Goal: Check status: Check status

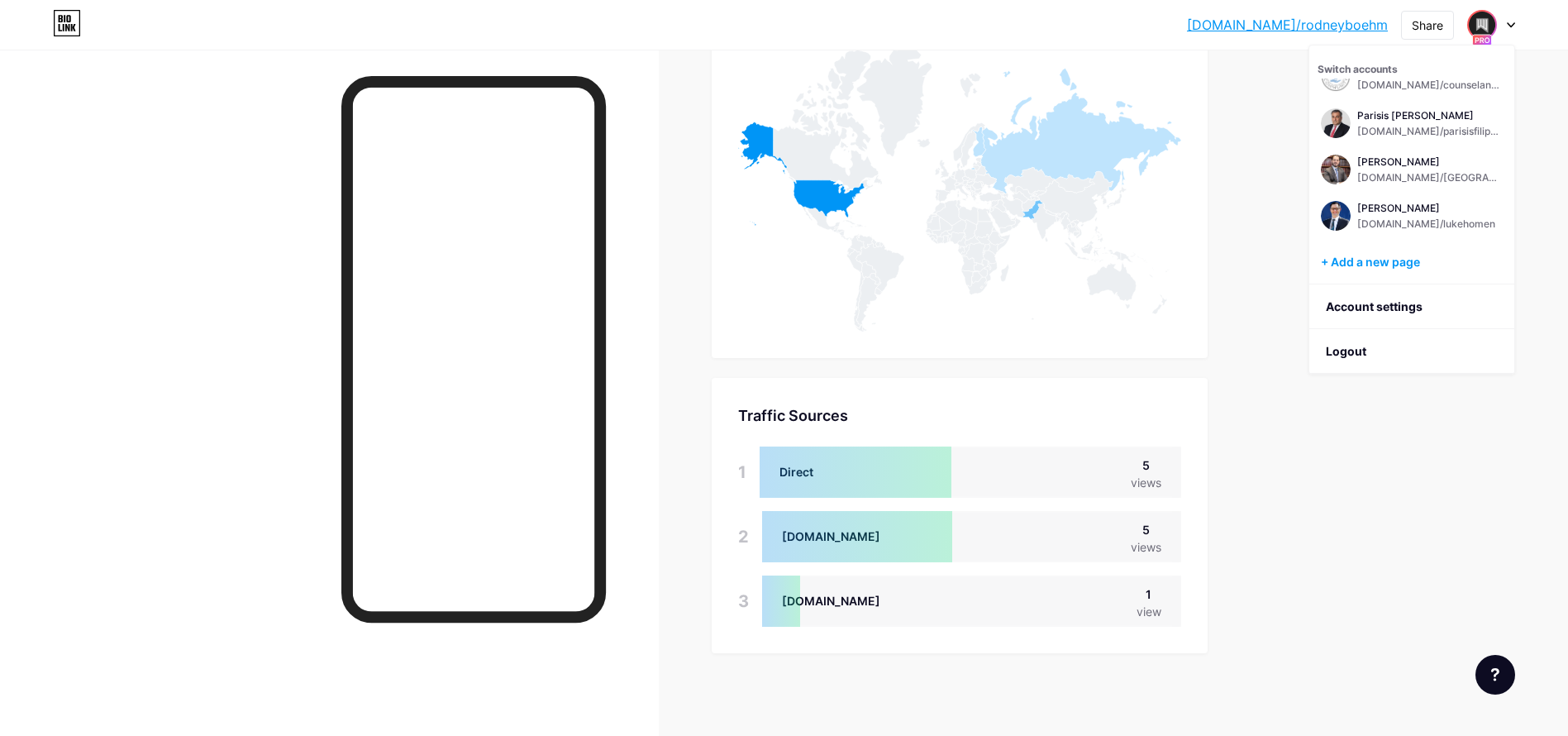
scroll to position [736, 1568]
click at [1402, 165] on div "[PERSON_NAME]" at bounding box center [1429, 162] width 145 height 13
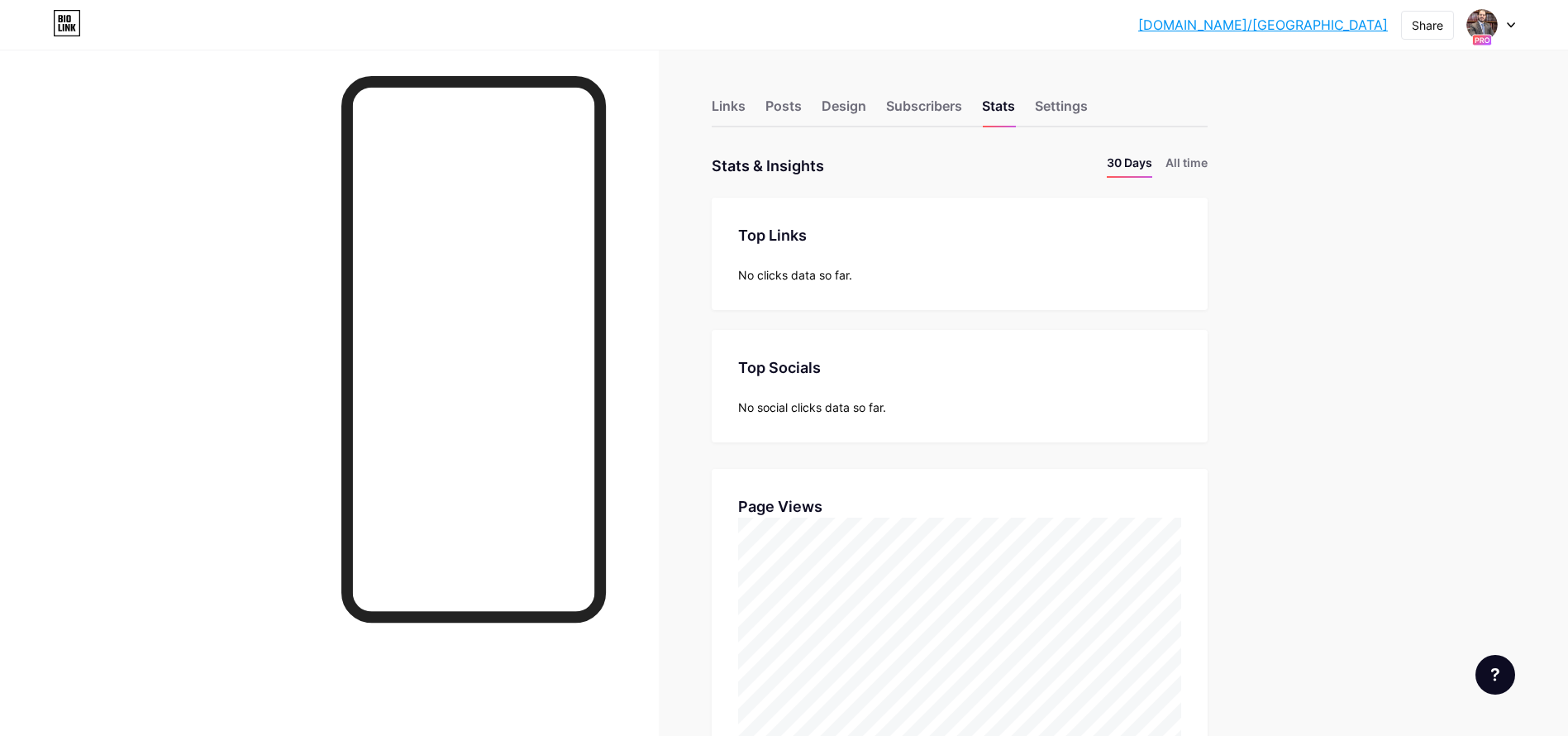
scroll to position [736, 1568]
click at [1186, 161] on li "All time" at bounding box center [1187, 166] width 42 height 24
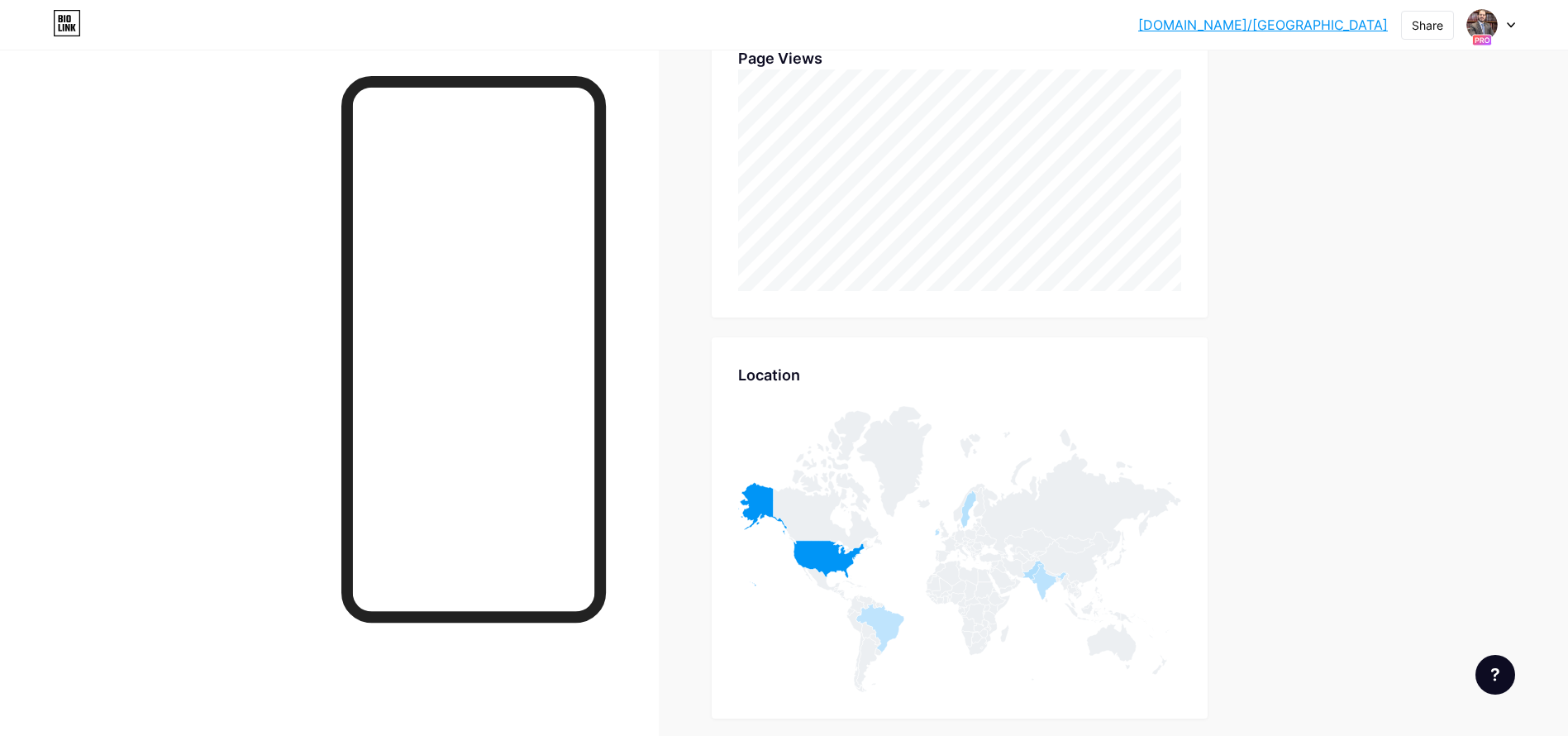
scroll to position [938, 0]
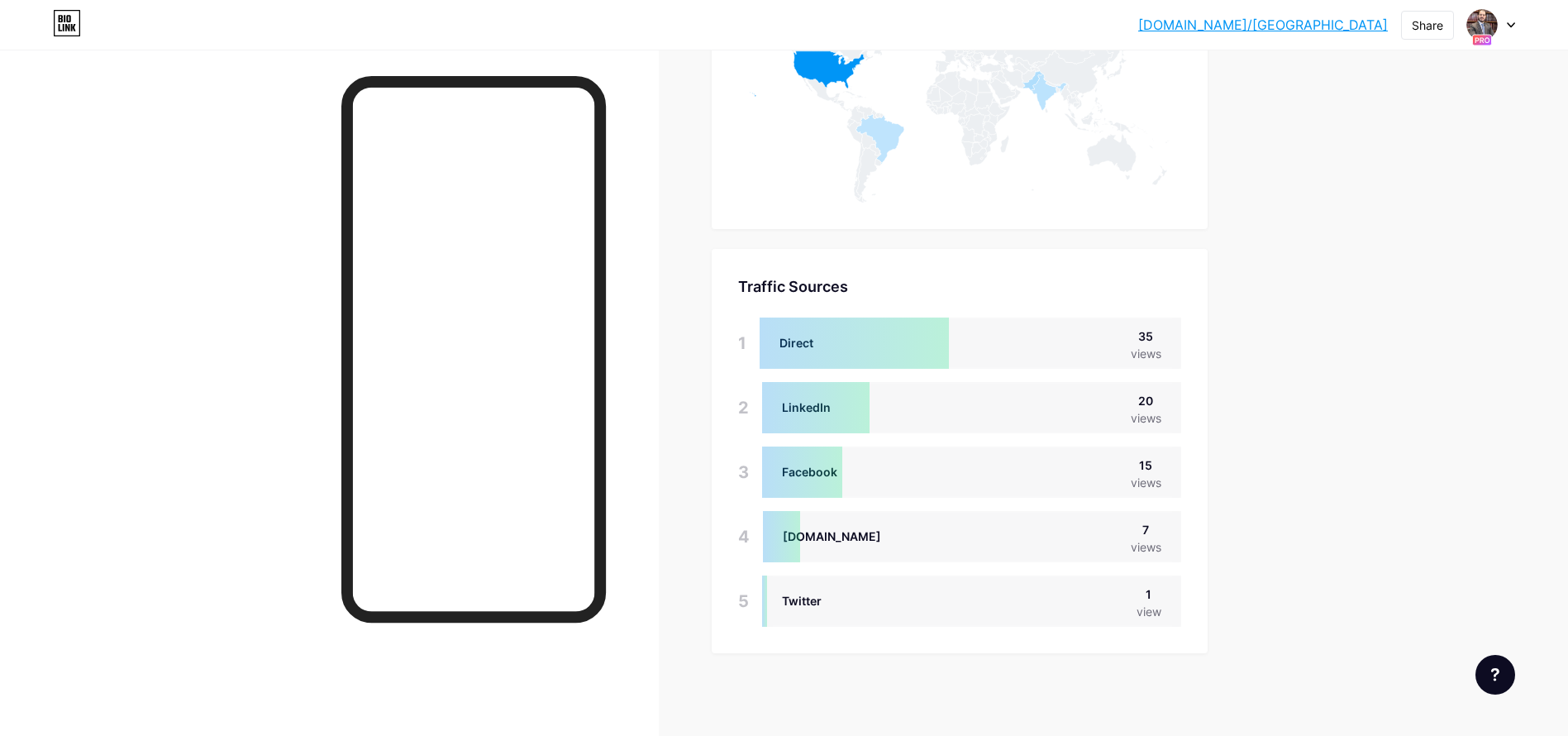
click at [1497, 26] on div at bounding box center [1491, 25] width 48 height 30
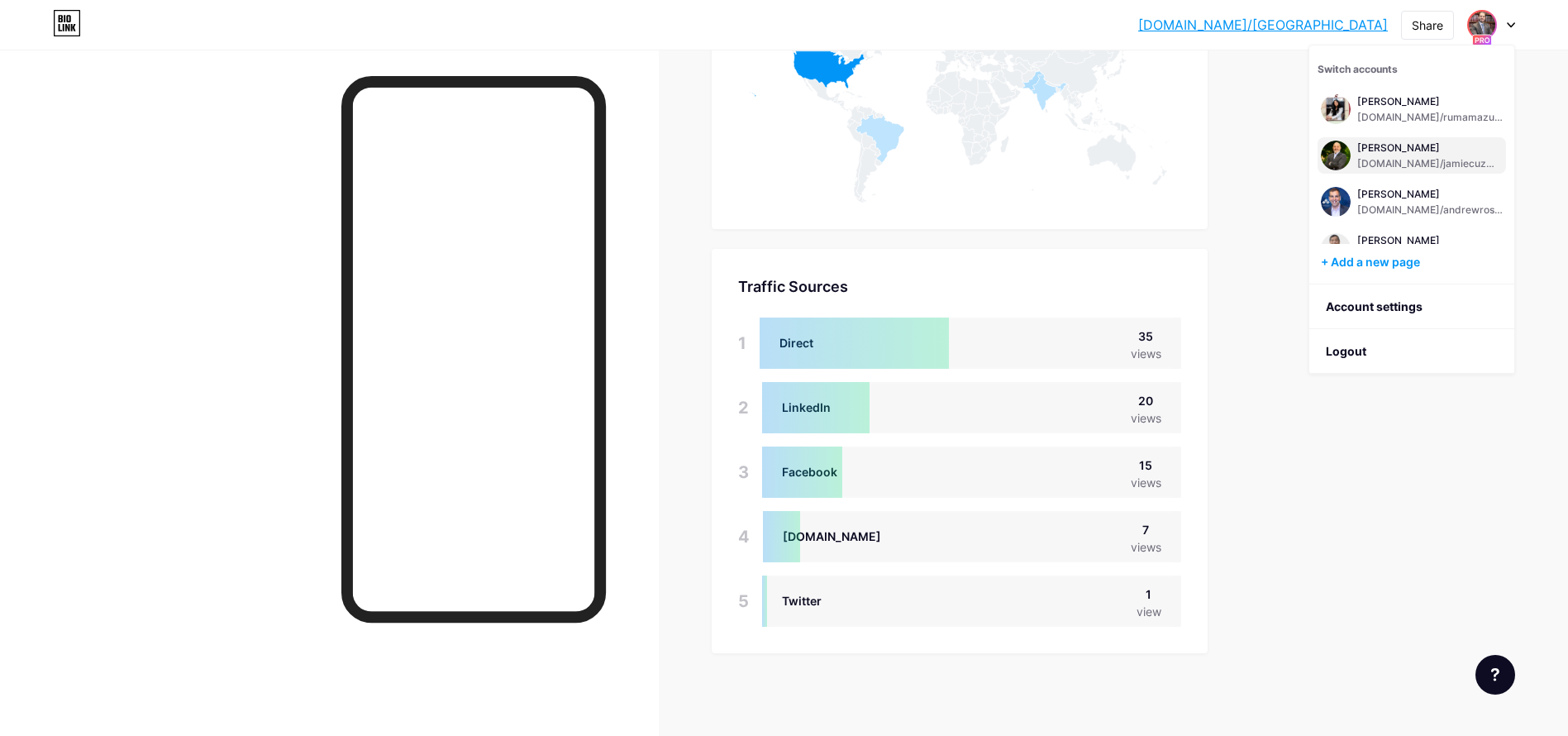
scroll to position [124, 0]
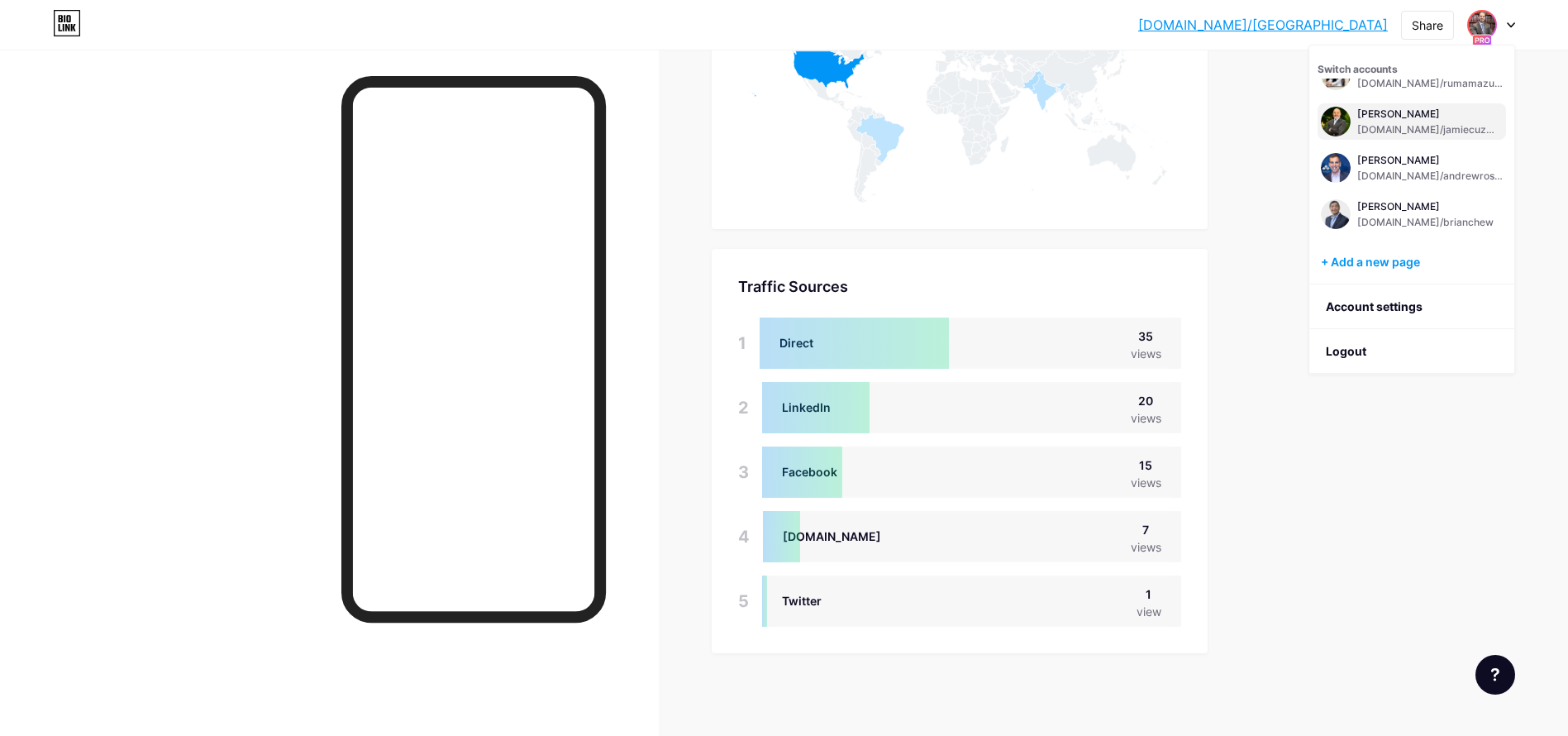
click at [1404, 116] on div "[PERSON_NAME]" at bounding box center [1429, 114] width 145 height 13
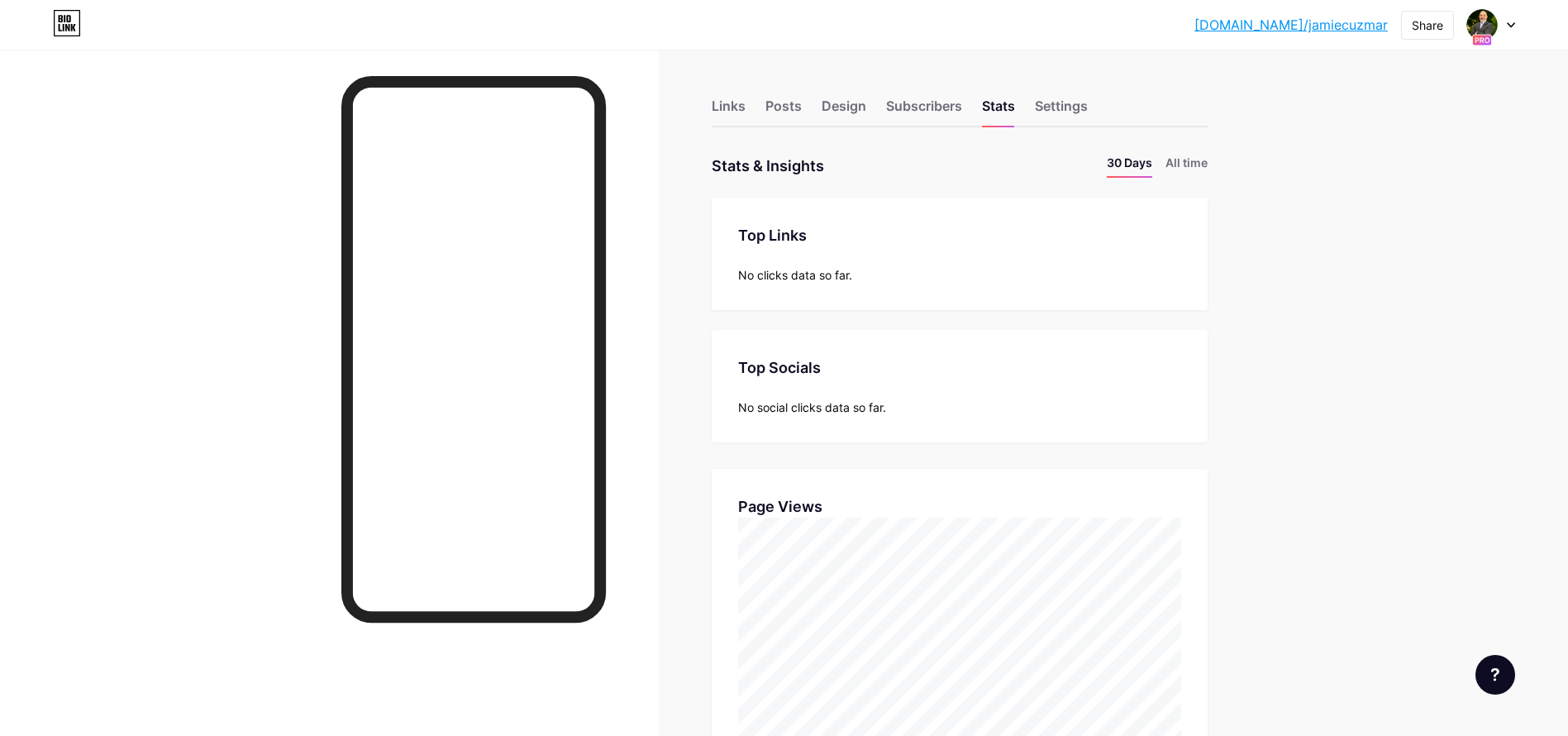
scroll to position [736, 1568]
click at [1195, 158] on li "All time" at bounding box center [1187, 166] width 42 height 24
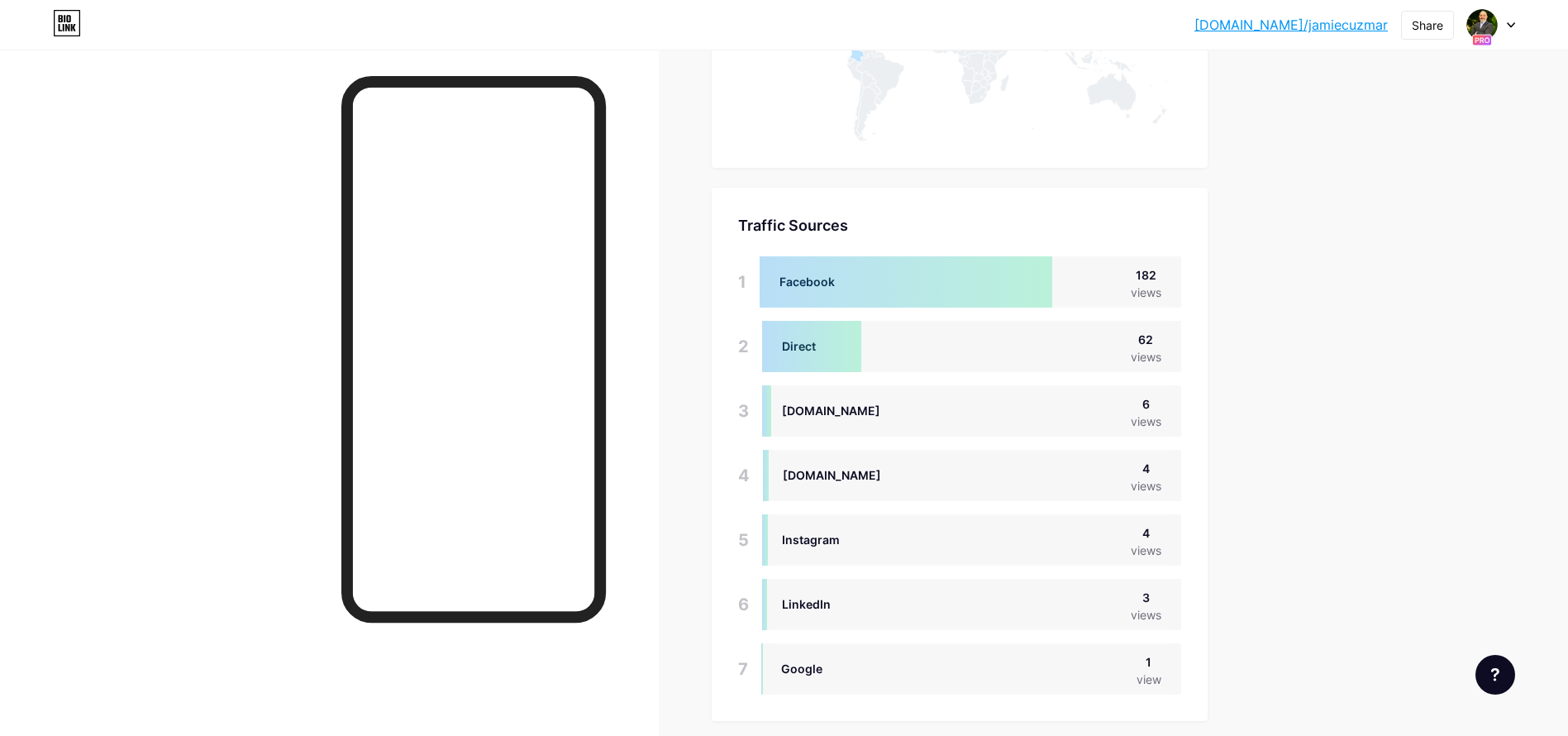
scroll to position [1067, 0]
